Goal: Share content

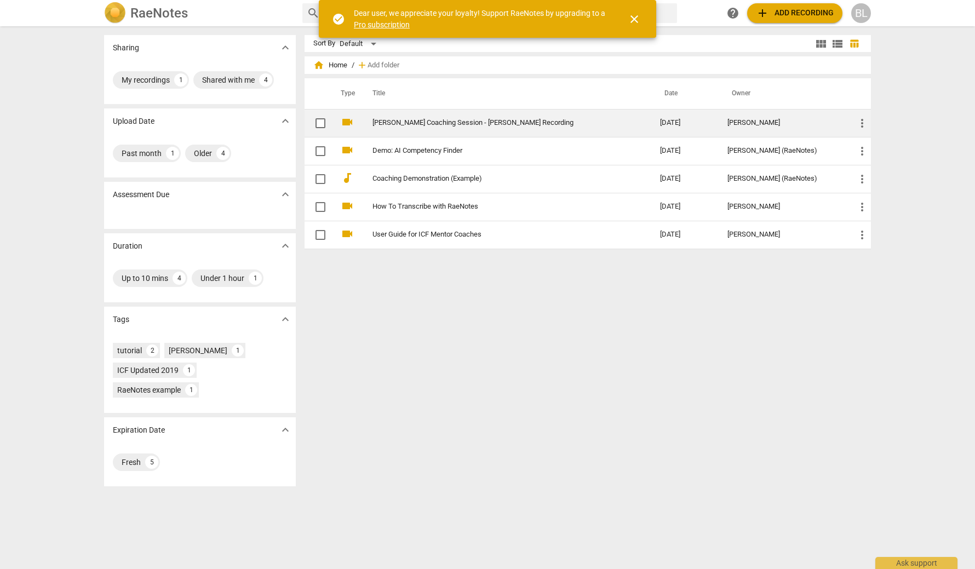
click at [859, 123] on span "more_vert" at bounding box center [862, 123] width 13 height 13
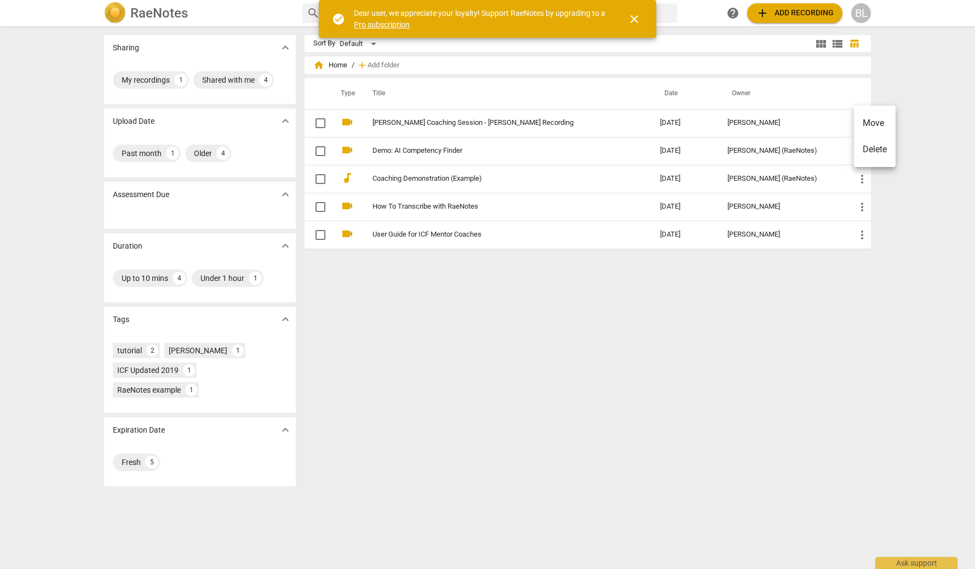
click at [825, 125] on div at bounding box center [487, 284] width 975 height 569
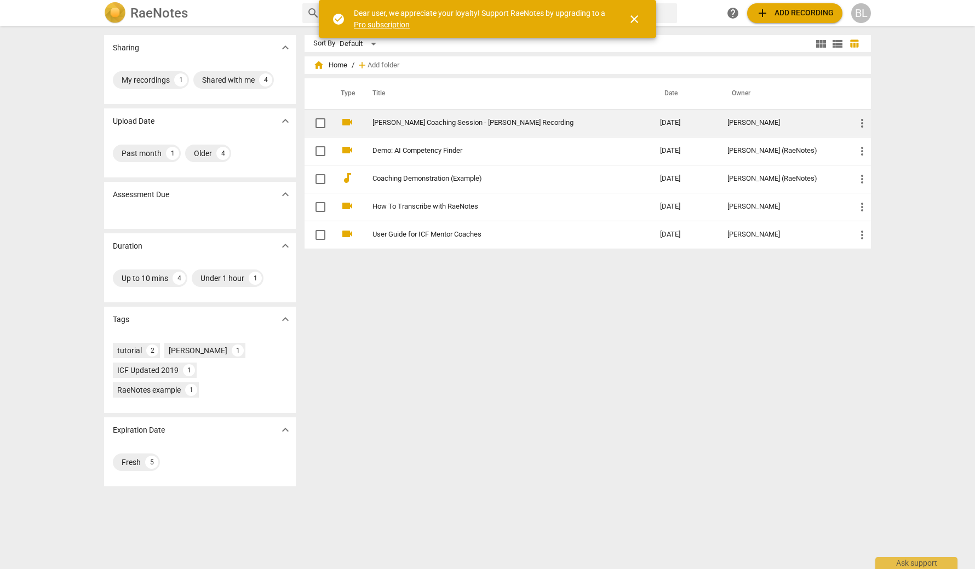
click at [567, 123] on link "[PERSON_NAME] Coaching Session - [PERSON_NAME] Recording" at bounding box center [497, 123] width 248 height 8
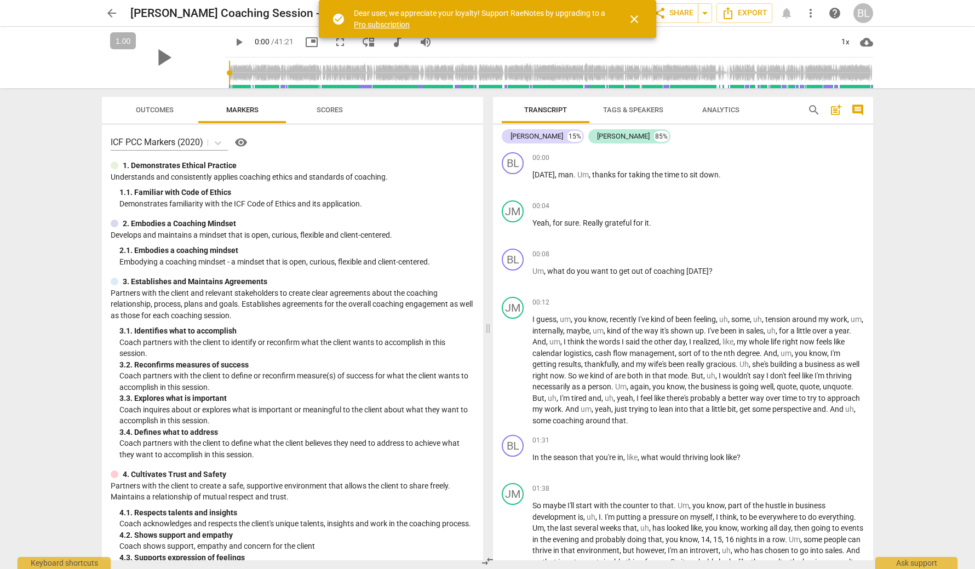
click at [633, 19] on span "close" at bounding box center [634, 19] width 13 height 13
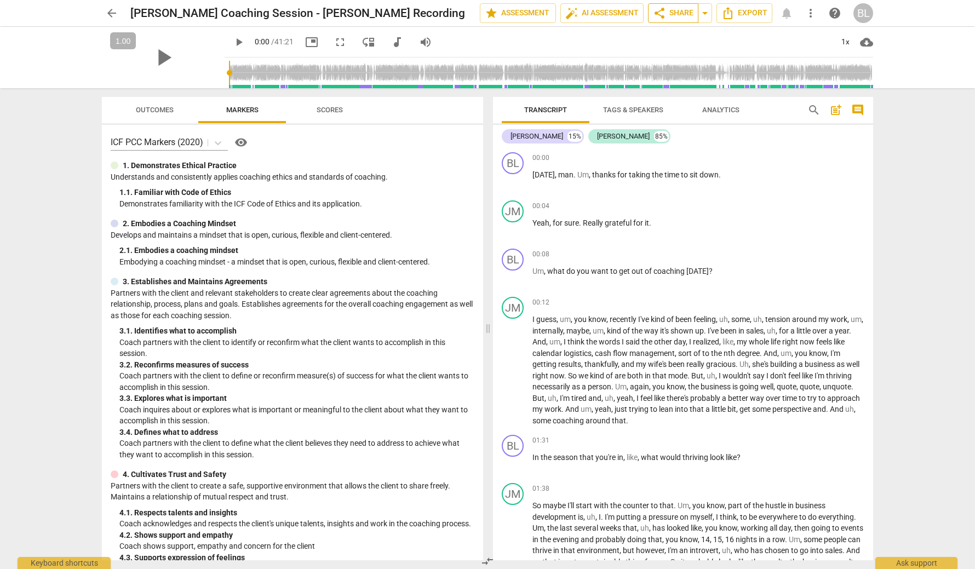
click at [679, 13] on span "share Share" at bounding box center [673, 13] width 41 height 13
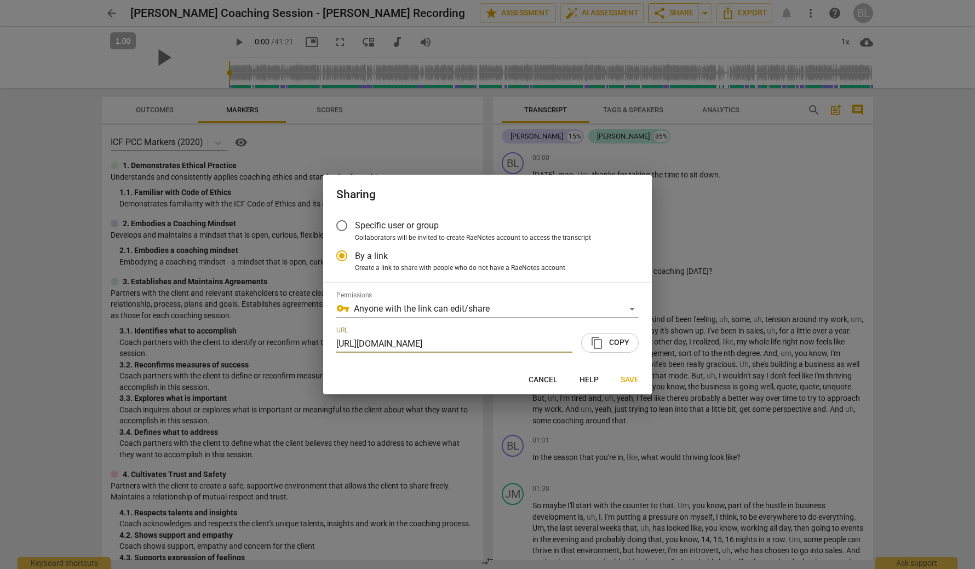
radio input "false"
click at [359, 229] on span "Specific user or group" at bounding box center [397, 225] width 84 height 13
click at [355, 229] on input "Specific user or group" at bounding box center [342, 226] width 26 height 26
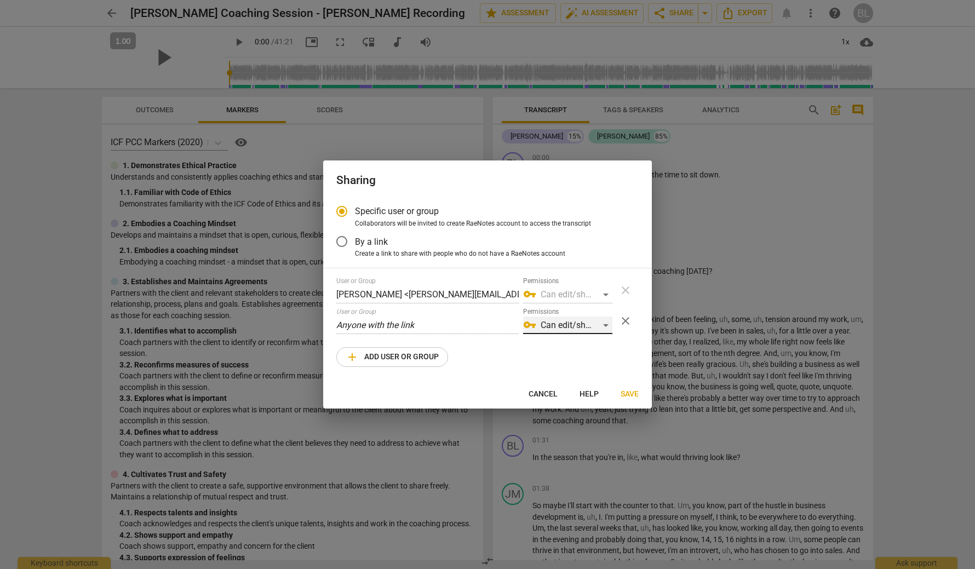
click at [601, 326] on div "vpn_key Can edit/share" at bounding box center [567, 326] width 89 height 18
click at [516, 351] on div at bounding box center [487, 284] width 975 height 569
click at [387, 351] on span "add Add user or group" at bounding box center [392, 357] width 93 height 13
radio input "false"
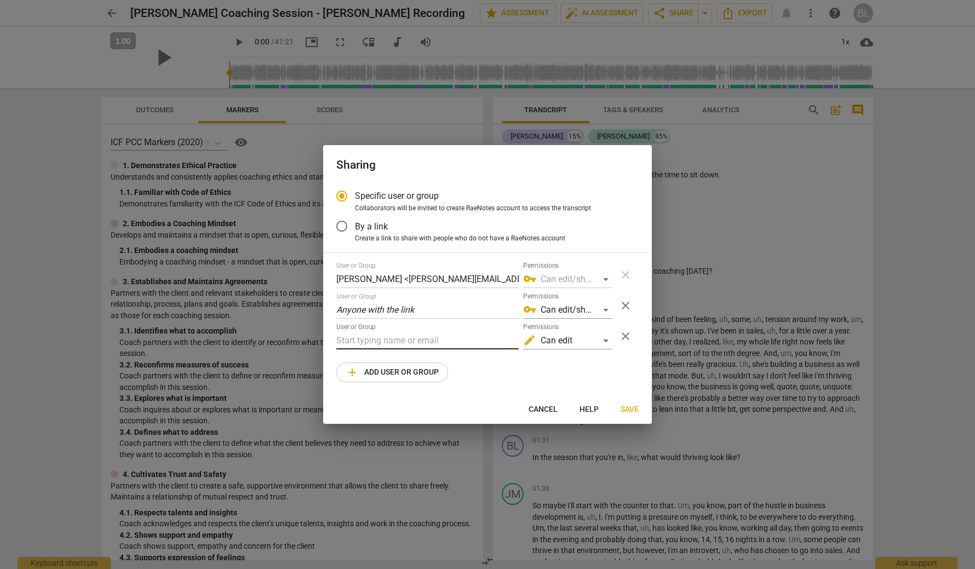
click at [400, 339] on input "text" at bounding box center [427, 341] width 182 height 18
type input "[PERSON_NAME]"
click at [621, 334] on span "close" at bounding box center [625, 336] width 13 height 13
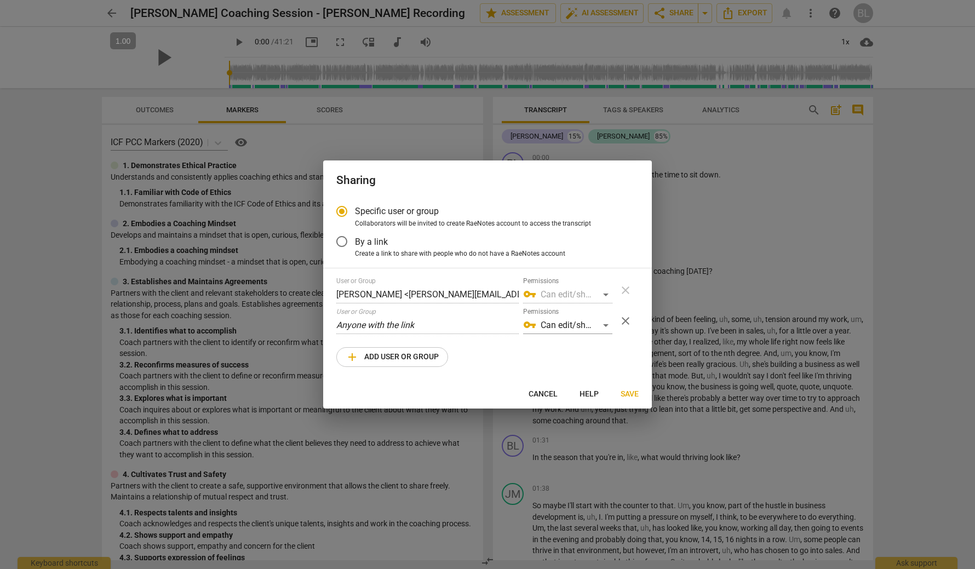
click at [630, 392] on span "Save" at bounding box center [630, 394] width 18 height 11
radio input "false"
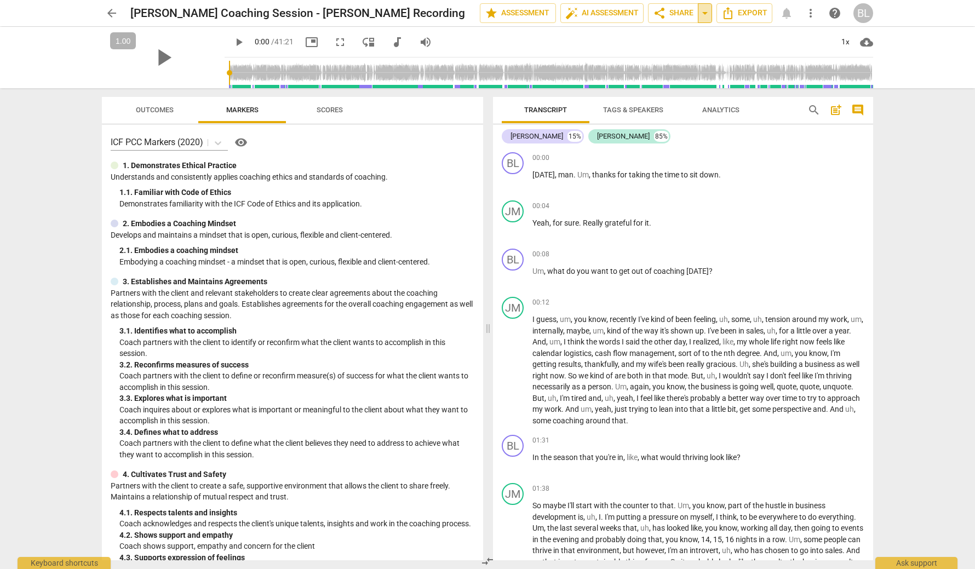
click at [702, 8] on span "arrow_drop_down" at bounding box center [705, 13] width 13 height 13
click at [679, 13] on span "share Share" at bounding box center [673, 13] width 41 height 13
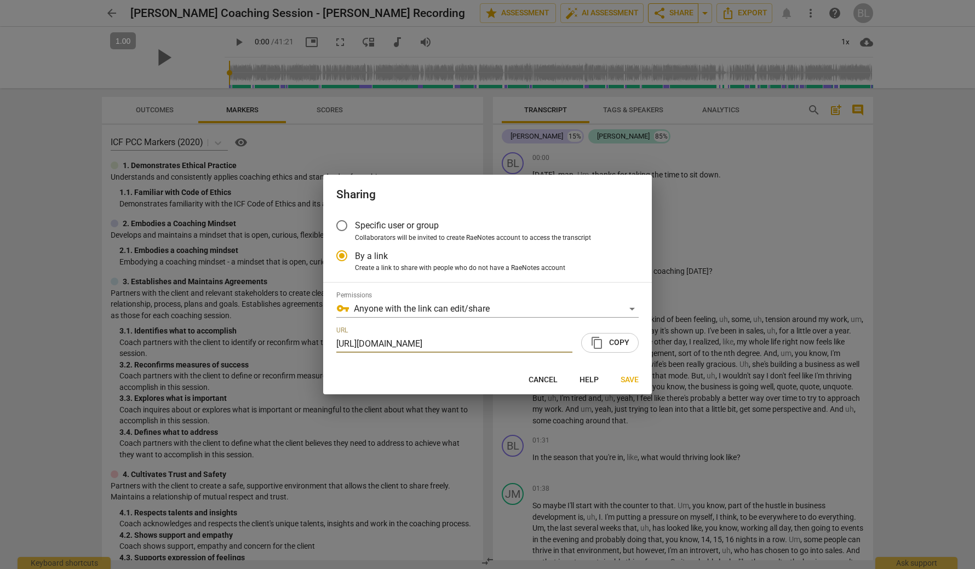
scroll to position [0, 54]
radio input "false"
click at [384, 227] on span "Specific user or group" at bounding box center [397, 225] width 84 height 13
click at [355, 227] on input "Specific user or group" at bounding box center [342, 226] width 26 height 26
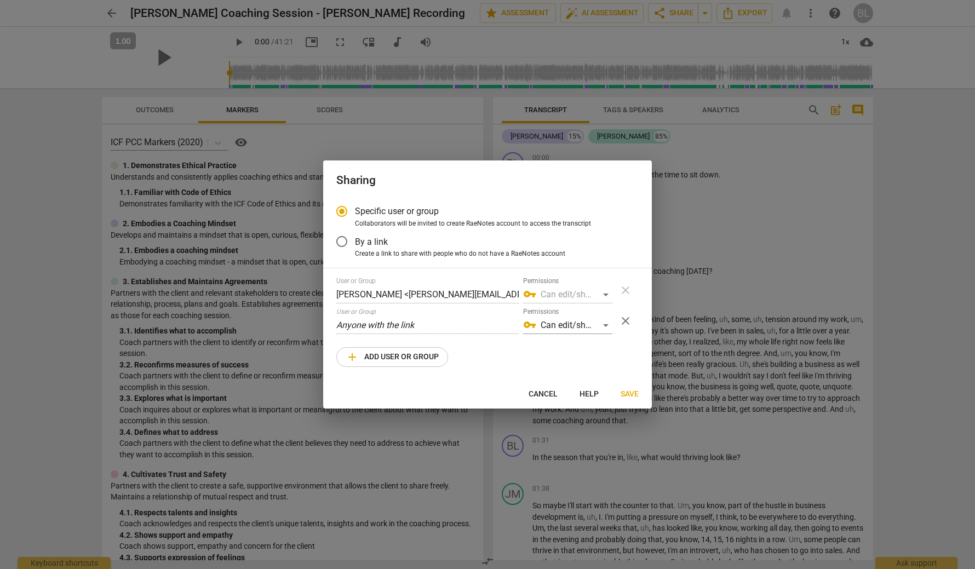
click at [635, 395] on span "Save" at bounding box center [630, 394] width 18 height 11
radio input "false"
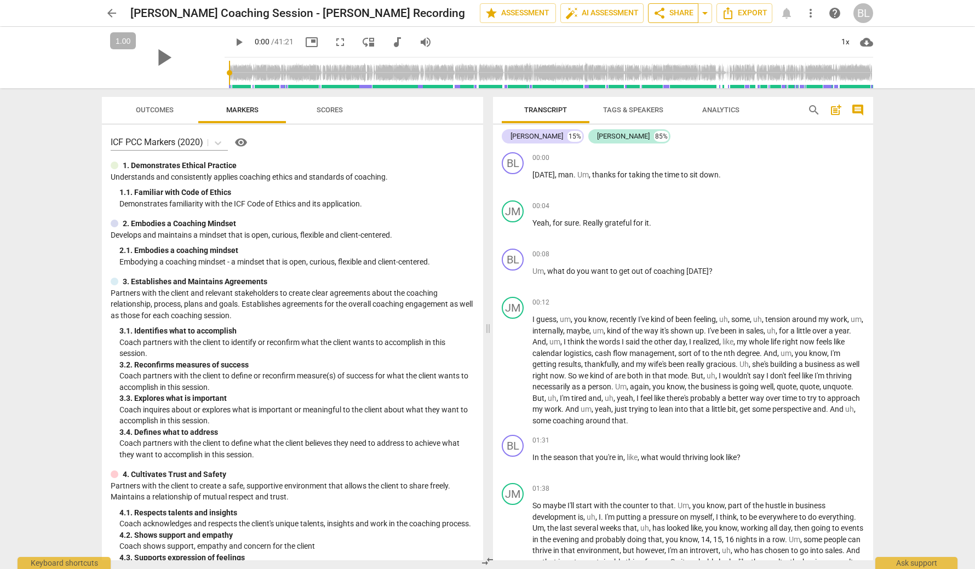
click at [687, 13] on span "share Share" at bounding box center [673, 13] width 41 height 13
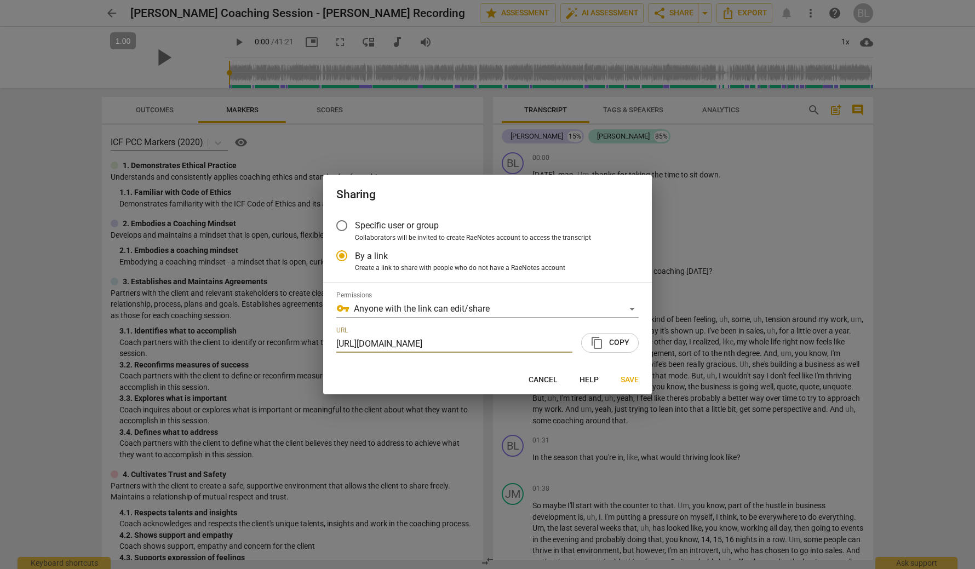
click at [599, 346] on span "content_copy" at bounding box center [597, 342] width 13 height 13
click at [339, 134] on div at bounding box center [487, 284] width 975 height 569
radio input "false"
